Goal: Task Accomplishment & Management: Complete application form

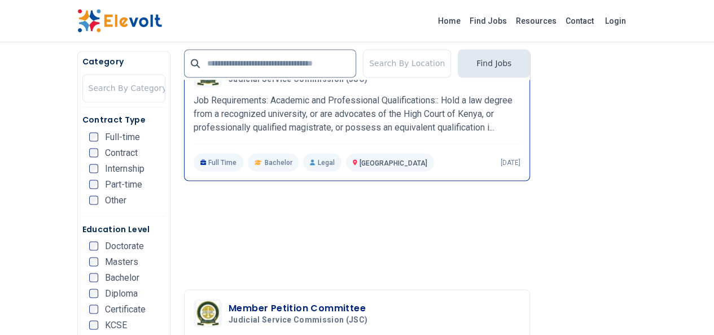
scroll to position [960, 0]
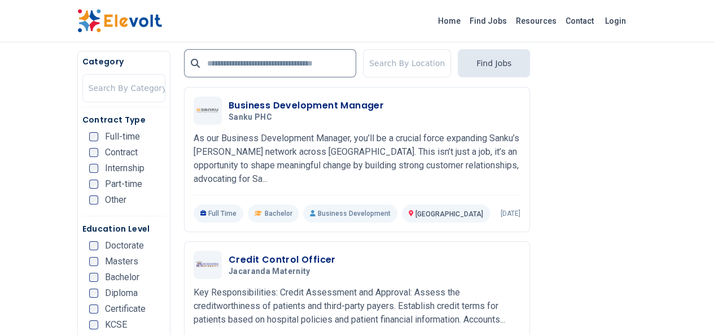
scroll to position [2042, 0]
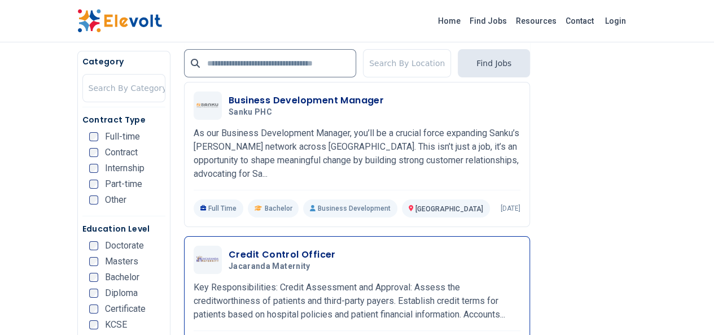
click at [229, 248] on h3 "Credit Control Officer" at bounding box center [282, 255] width 107 height 14
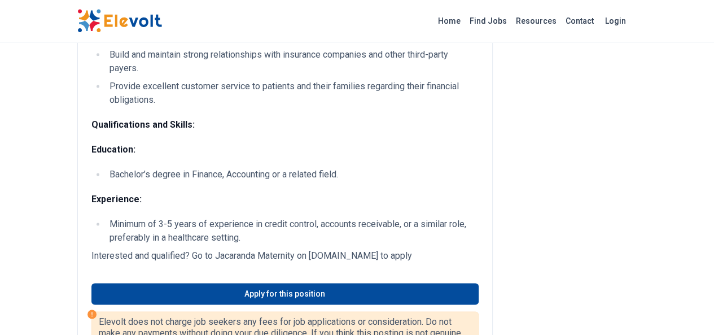
scroll to position [734, 0]
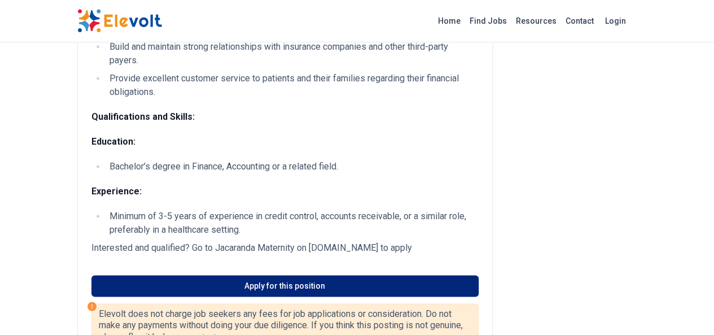
click at [263, 275] on link "Apply for this position" at bounding box center [284, 285] width 387 height 21
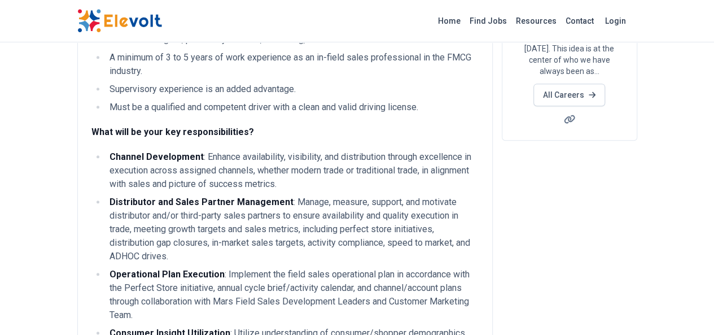
scroll to position [226, 0]
